Goal: Task Accomplishment & Management: Manage account settings

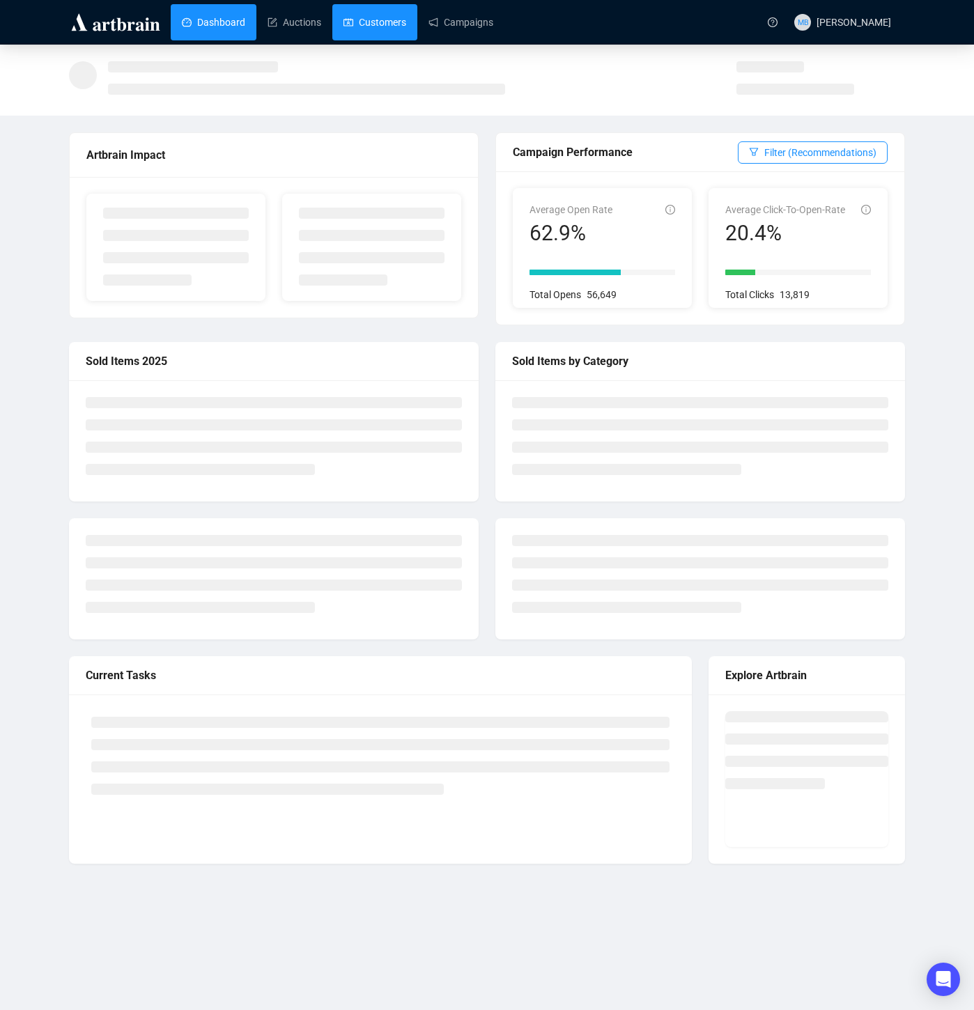
click at [391, 22] on link "Customers" at bounding box center [375, 22] width 63 height 36
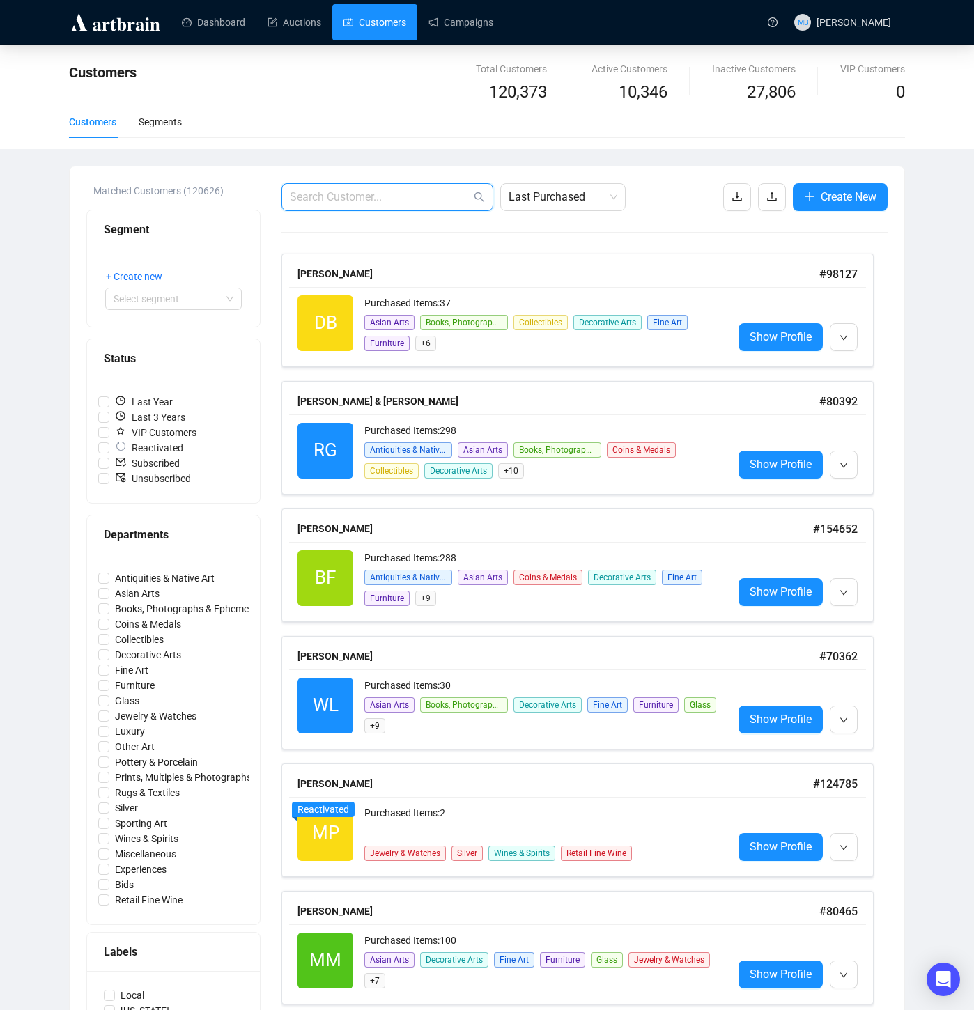
click at [404, 194] on input "text" at bounding box center [380, 197] width 181 height 17
paste input "[EMAIL_ADDRESS][DOMAIN_NAME]"
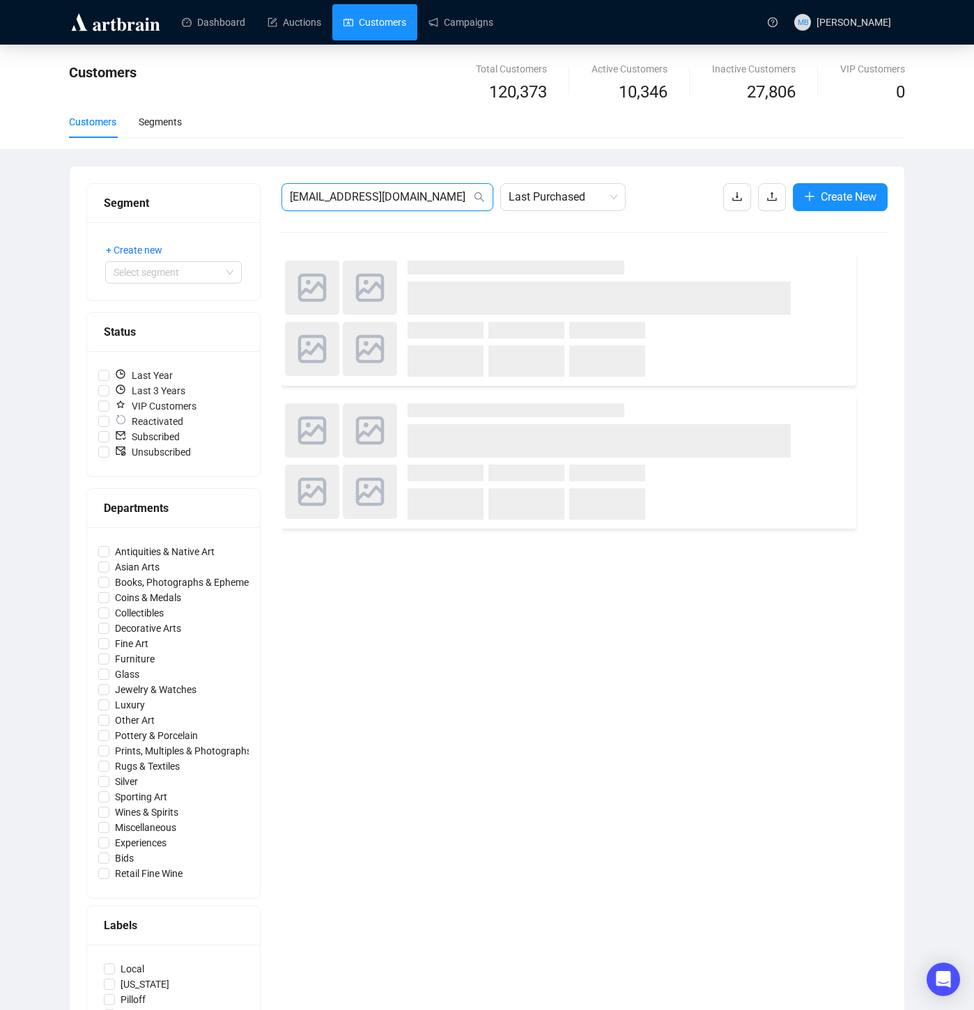
type input "[EMAIL_ADDRESS][DOMAIN_NAME]"
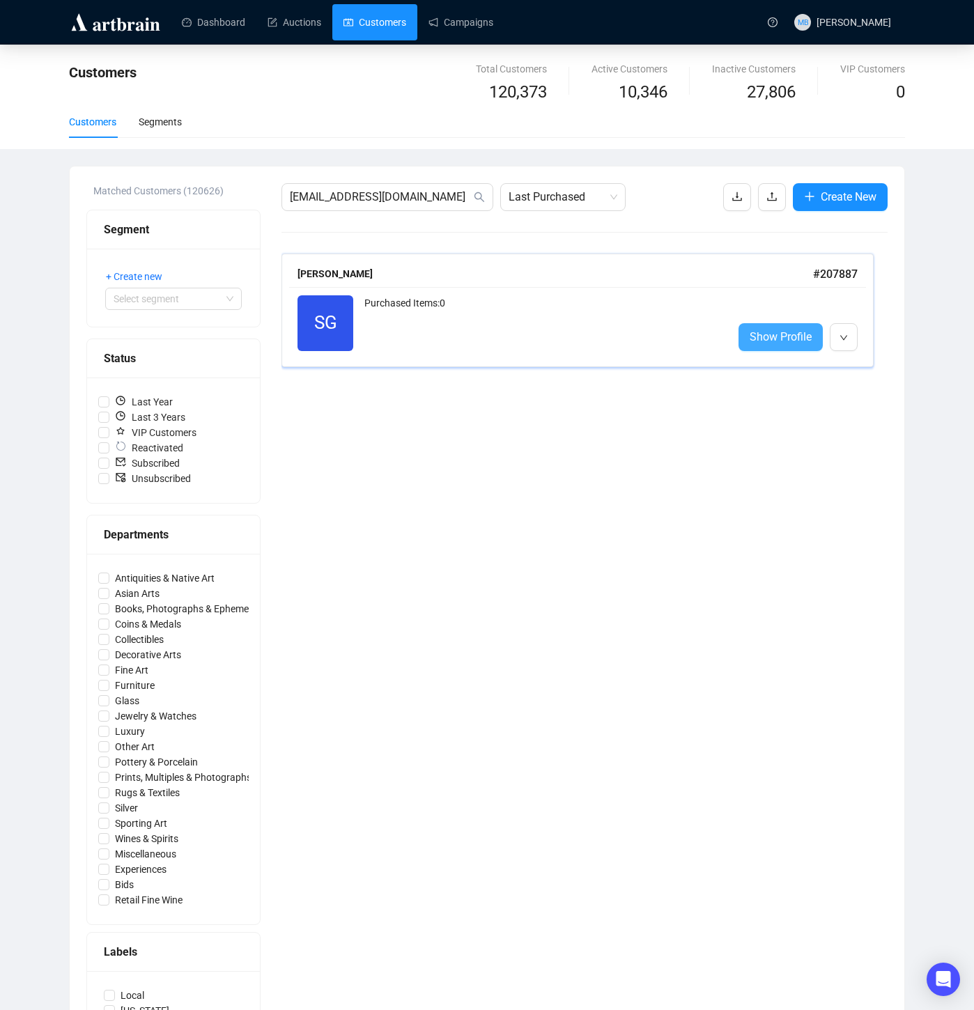
click at [778, 337] on span "Show Profile" at bounding box center [781, 336] width 62 height 17
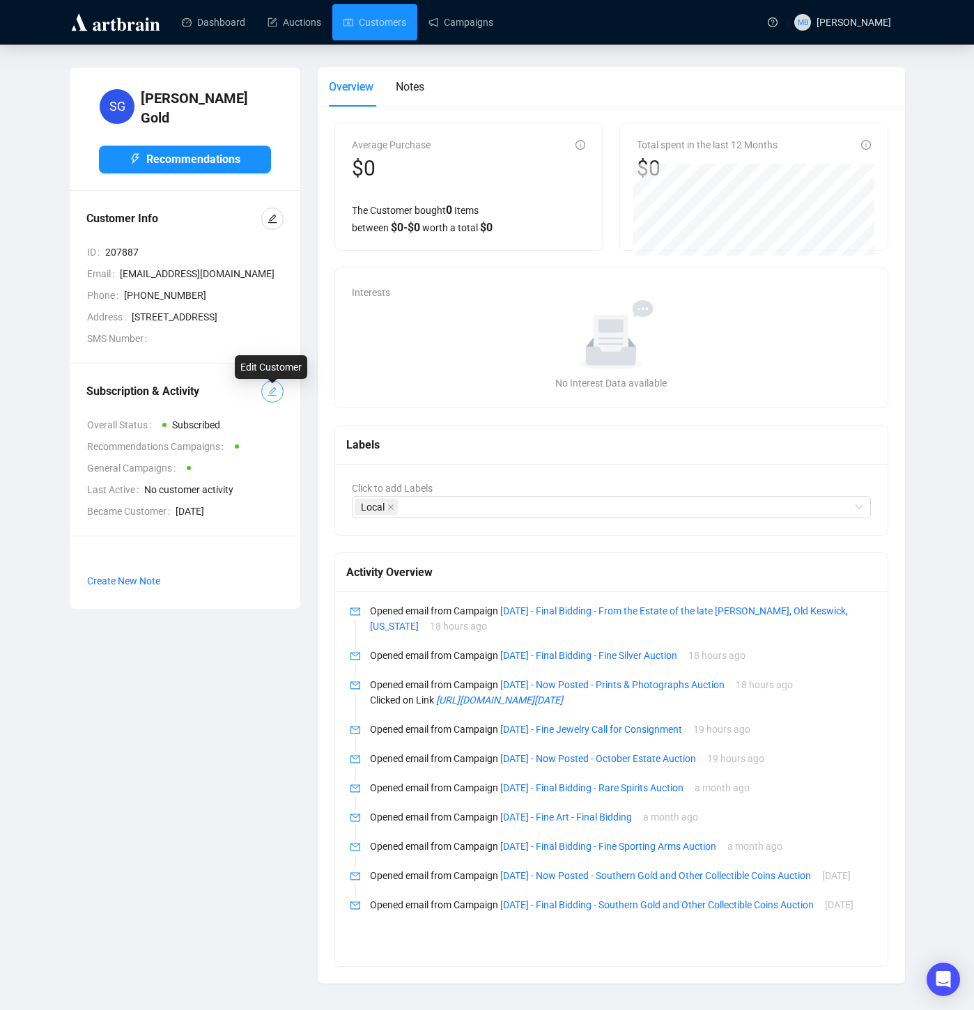
click at [271, 397] on icon "edit" at bounding box center [273, 392] width 10 height 10
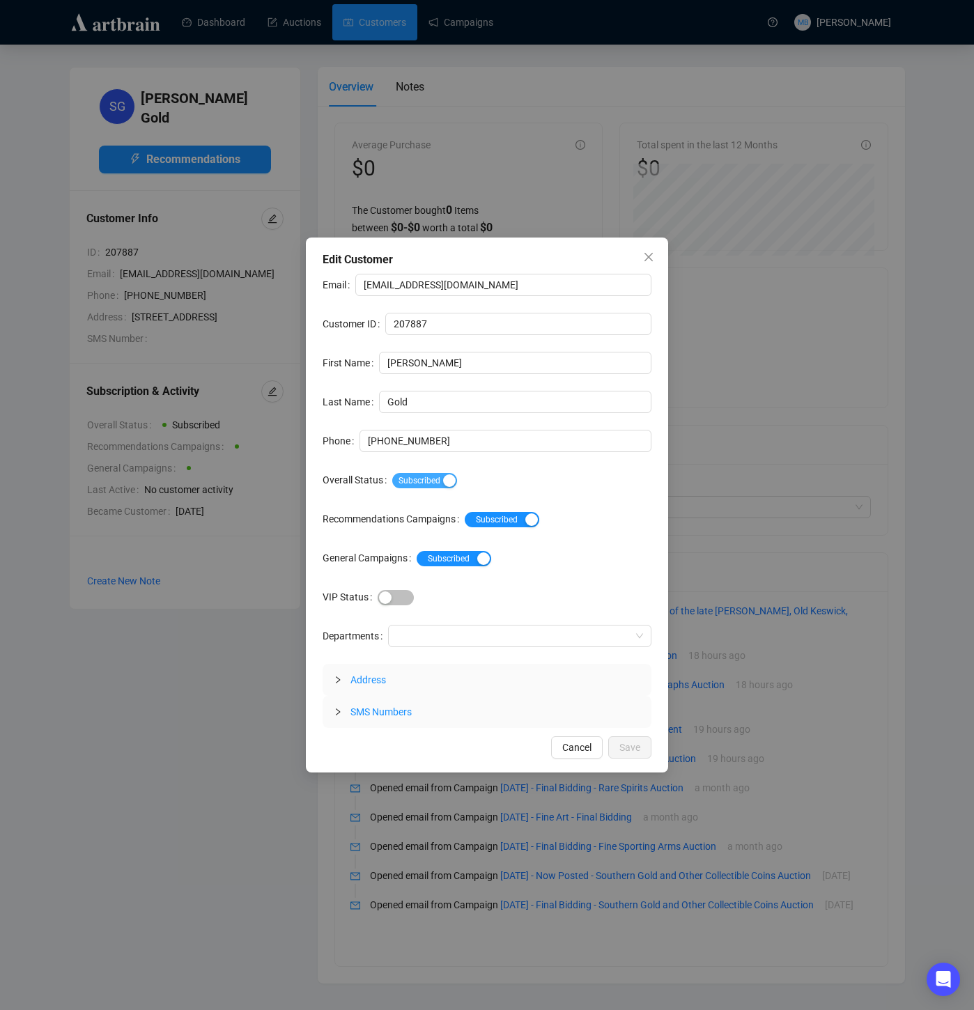
click at [456, 482] on div "button" at bounding box center [449, 481] width 13 height 13
click at [636, 750] on span "Save" at bounding box center [630, 747] width 21 height 15
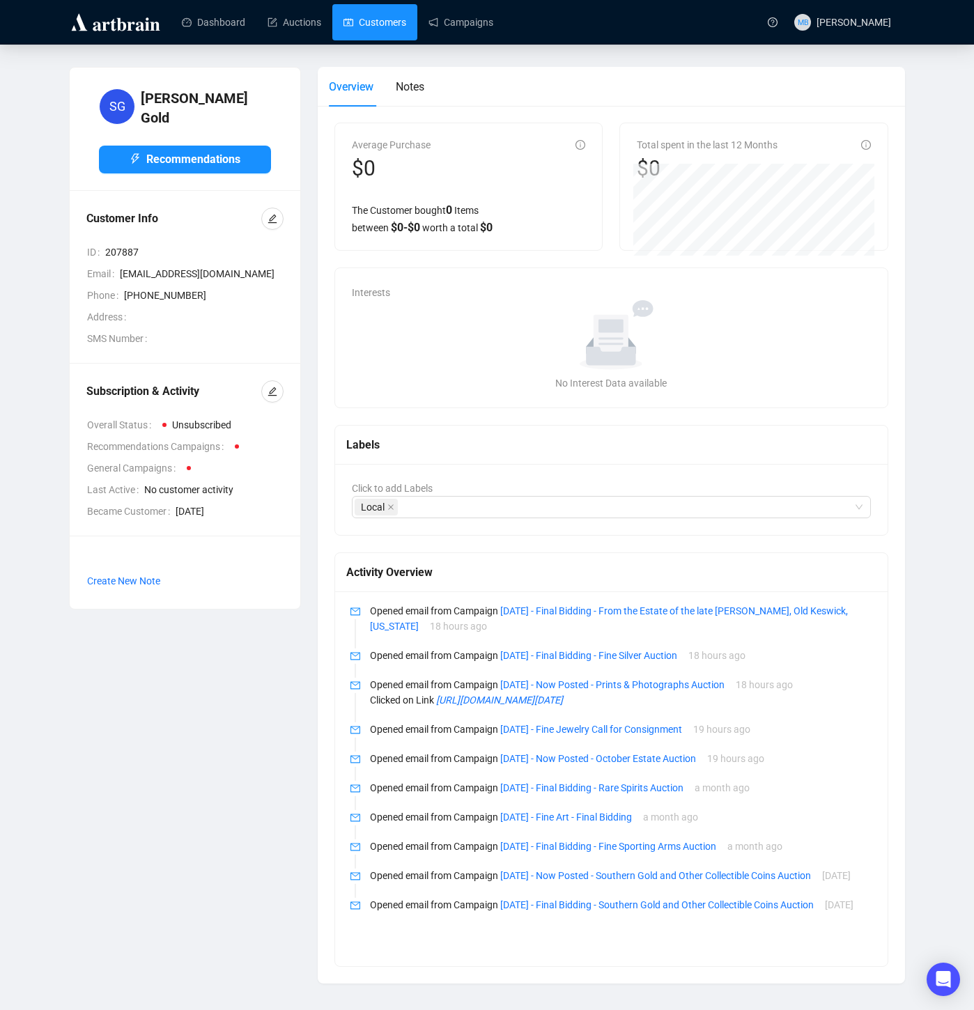
click at [397, 21] on link "Customers" at bounding box center [375, 22] width 63 height 36
